Goal: Task Accomplishment & Management: Manage account settings

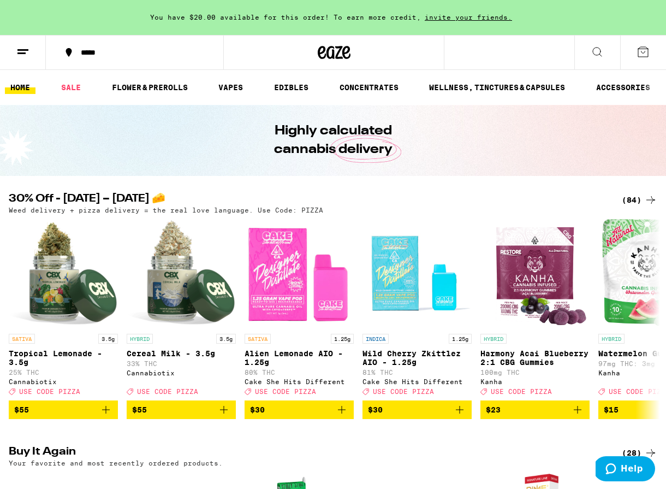
click at [22, 53] on line at bounding box center [21, 53] width 8 height 0
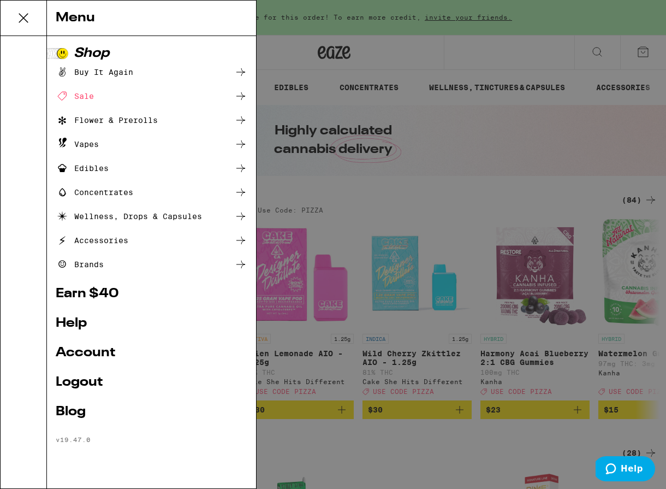
click at [89, 348] on link "Account" at bounding box center [152, 352] width 192 height 13
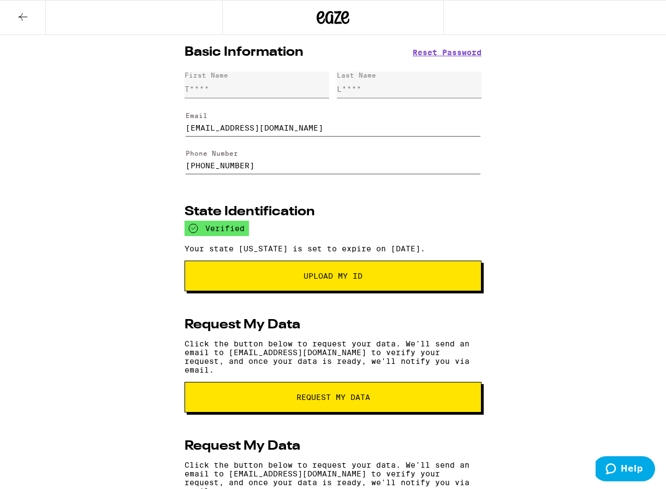
click at [348, 280] on span "Upload My ID" at bounding box center [333, 276] width 59 height 8
